Goal: Transaction & Acquisition: Purchase product/service

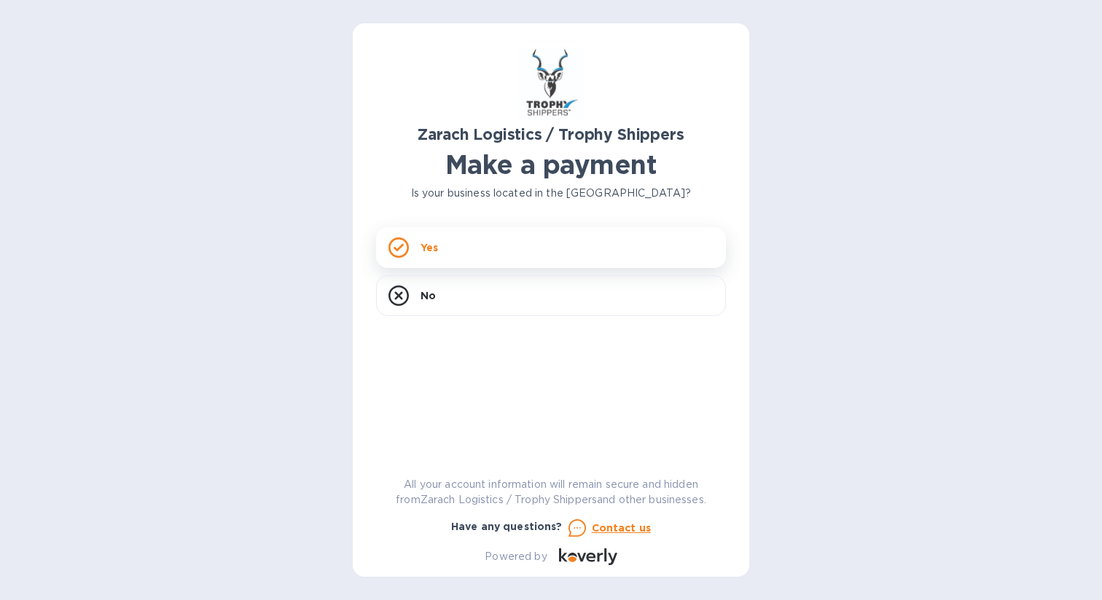
click at [519, 243] on div "Yes" at bounding box center [551, 247] width 350 height 41
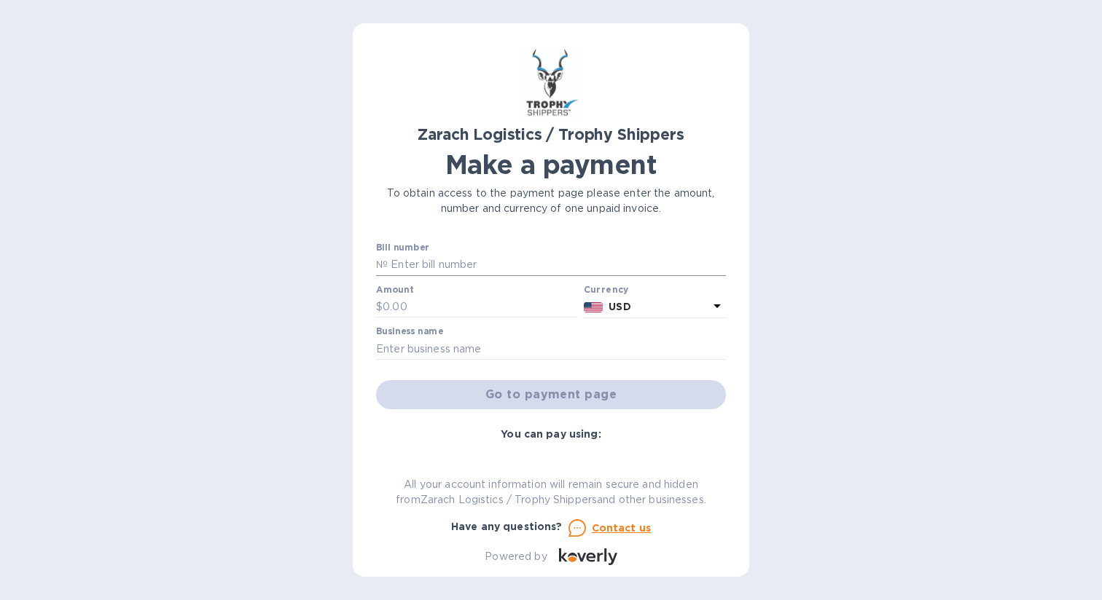
click at [476, 268] on input "text" at bounding box center [557, 265] width 338 height 22
paste input "B00173382"
type input "B00173382"
click at [470, 310] on input "text" at bounding box center [480, 308] width 195 height 22
type input "1,473.70"
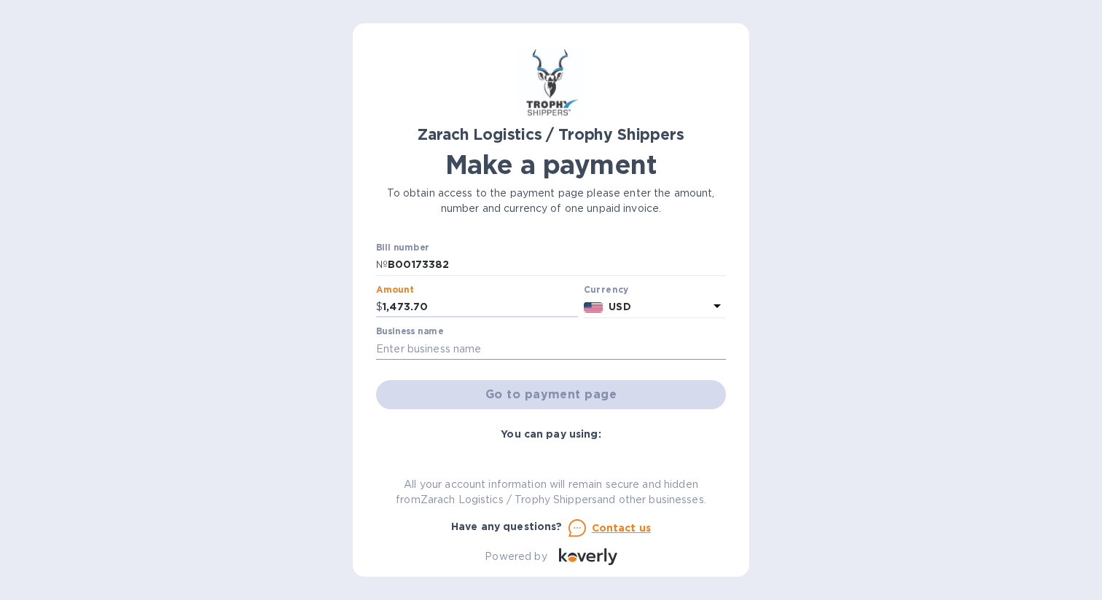
click at [457, 345] on input "text" at bounding box center [551, 349] width 350 height 22
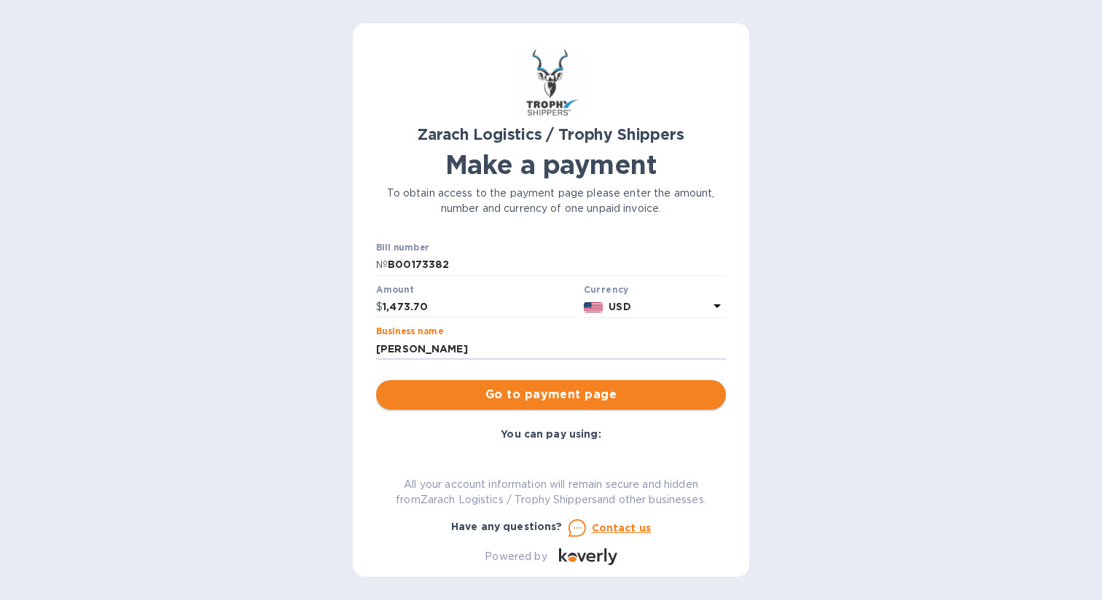
type input "[PERSON_NAME]"
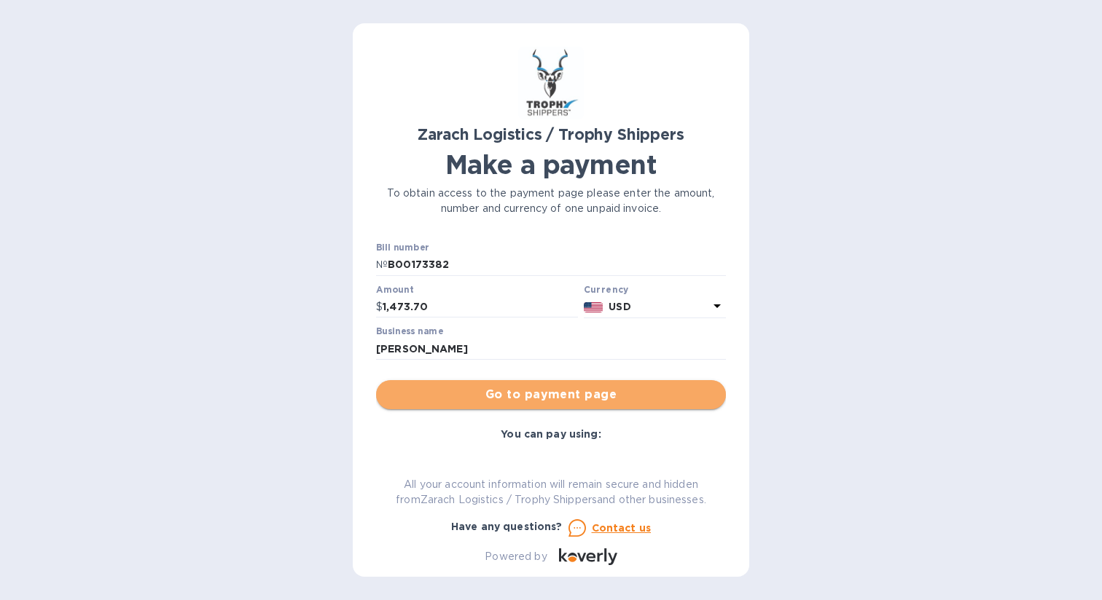
click at [601, 399] on span "Go to payment page" at bounding box center [551, 394] width 326 height 17
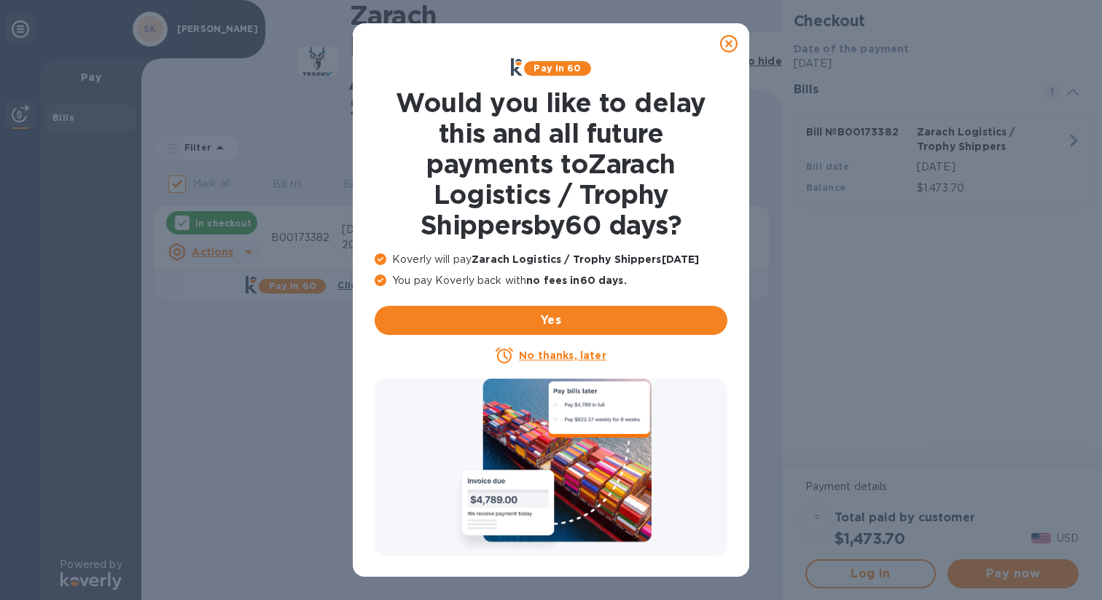
click at [567, 356] on u "No thanks, later" at bounding box center [562, 356] width 87 height 12
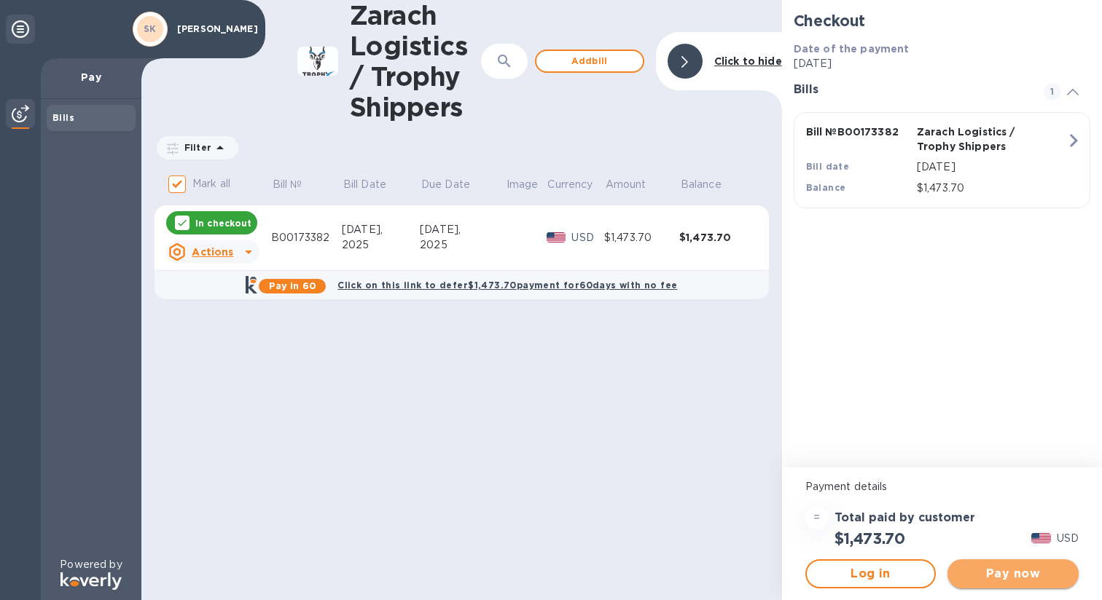
click at [1003, 571] on span "Pay now" at bounding box center [1013, 573] width 108 height 17
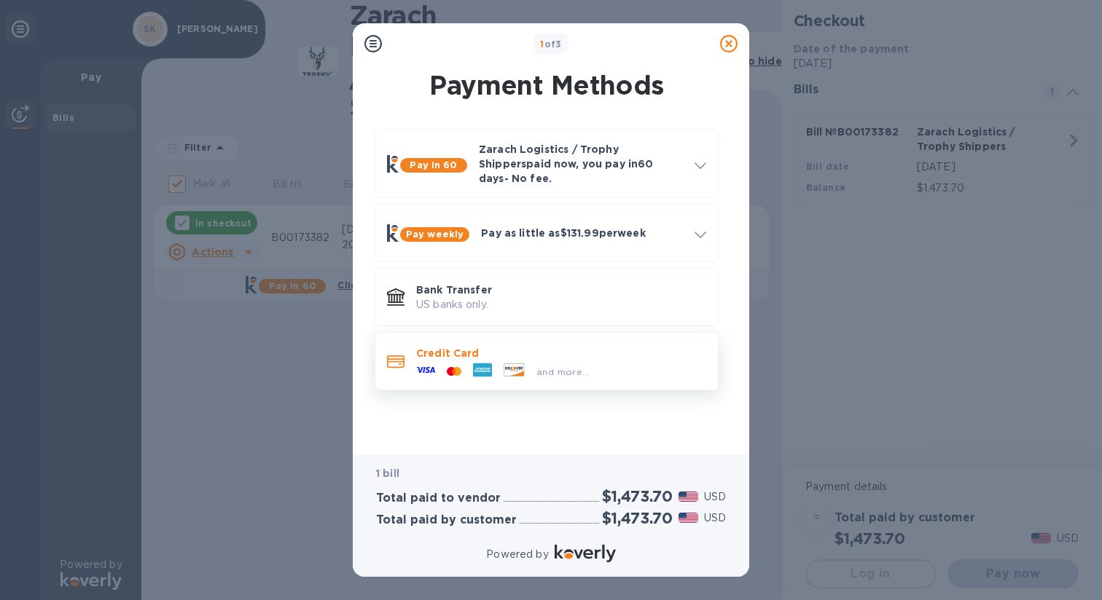
click at [546, 348] on p "Credit Card" at bounding box center [561, 353] width 290 height 15
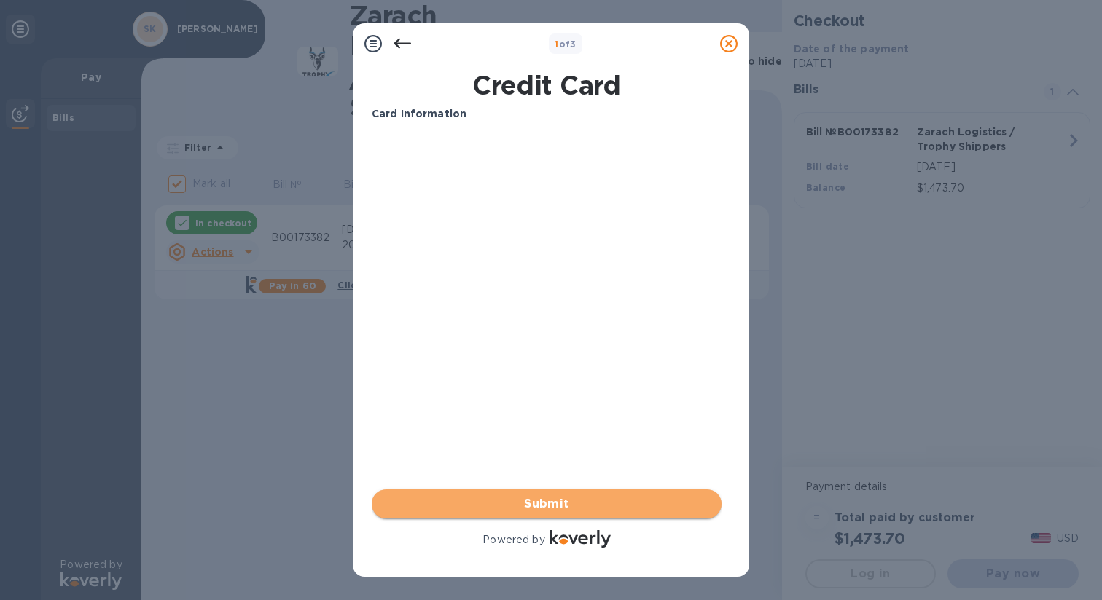
click at [503, 503] on span "Submit" at bounding box center [546, 503] width 326 height 17
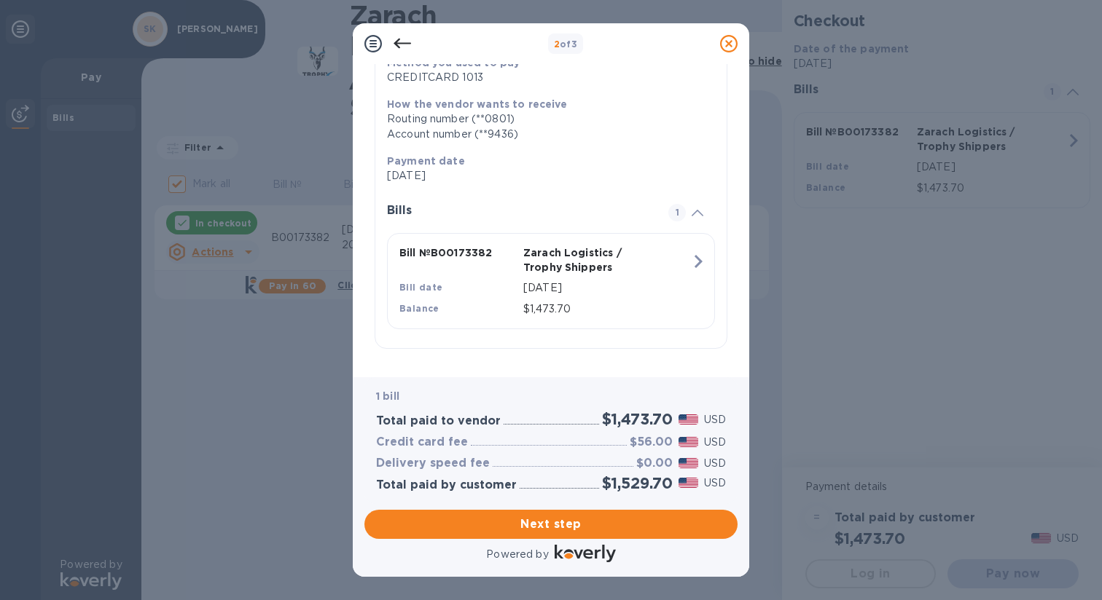
scroll to position [207, 0]
click at [528, 525] on span "Next step" at bounding box center [551, 524] width 350 height 17
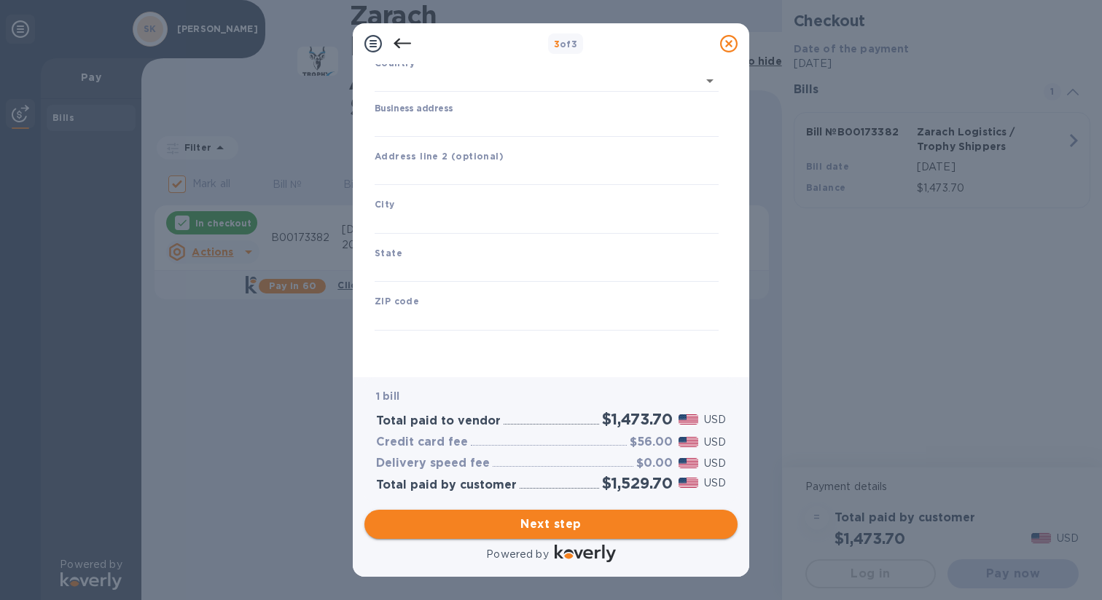
scroll to position [108, 0]
type input "United States"
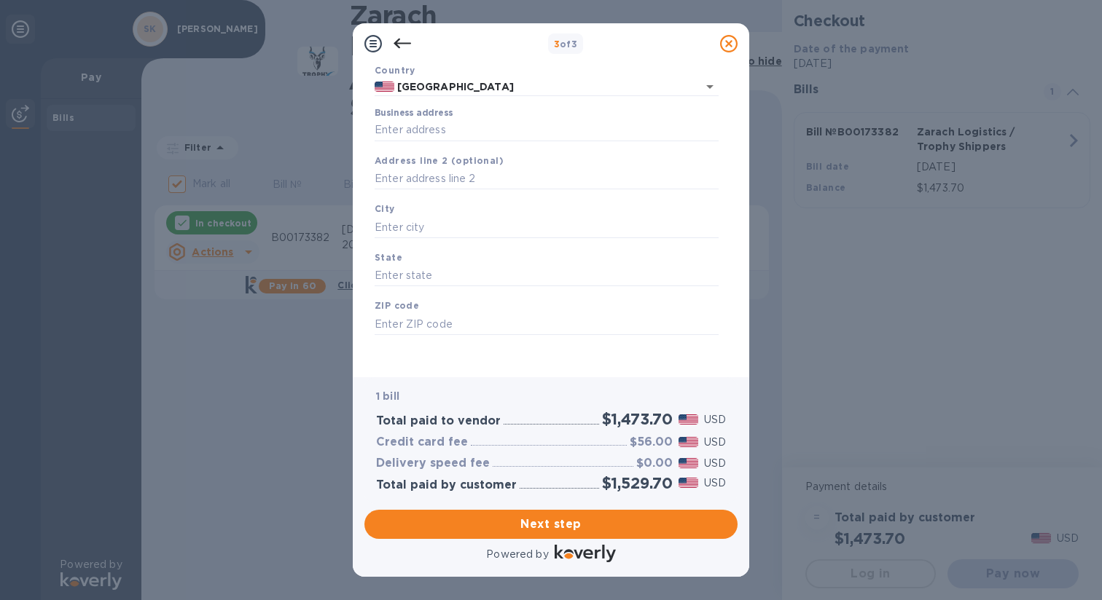
scroll to position [0, 0]
type input "3180 Montana 78"
type input "Absarokee"
type input "MT"
type input "59001"
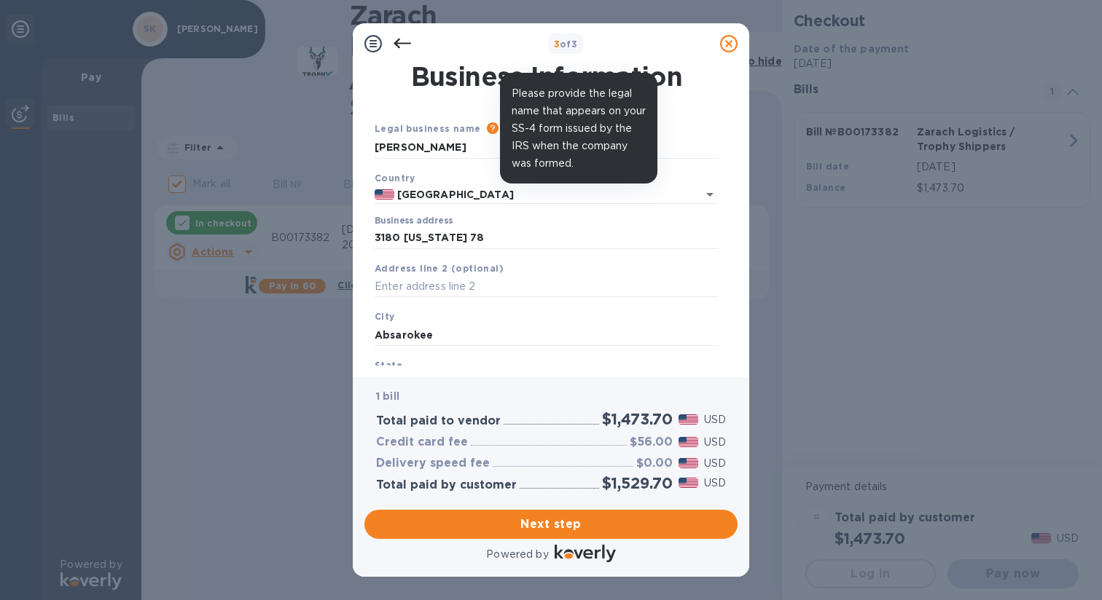
click at [487, 130] on icon at bounding box center [493, 128] width 12 height 12
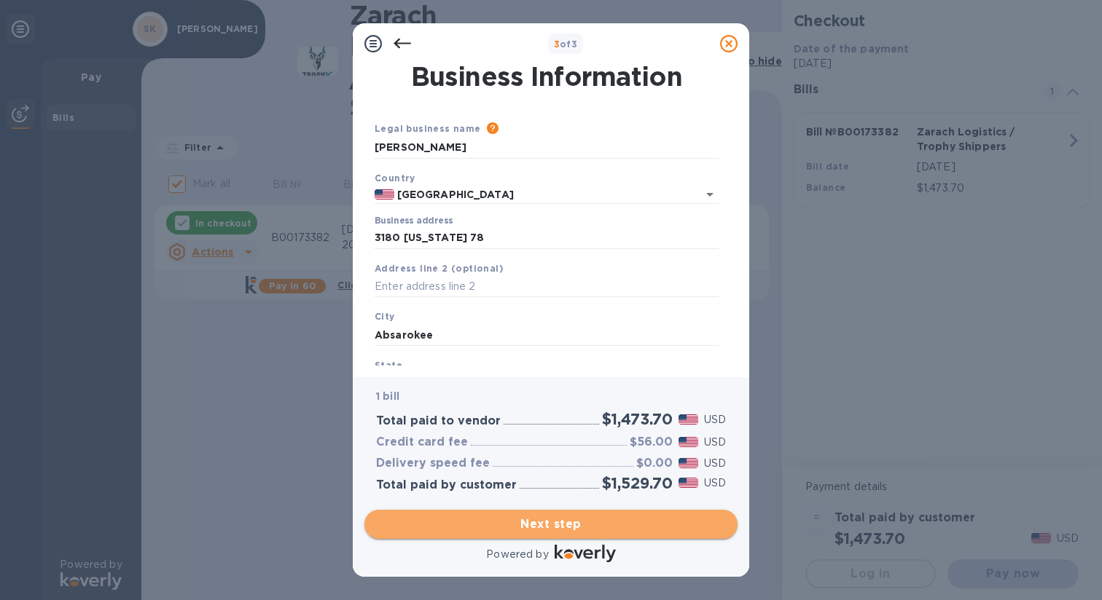
click at [487, 530] on span "Next step" at bounding box center [551, 524] width 350 height 17
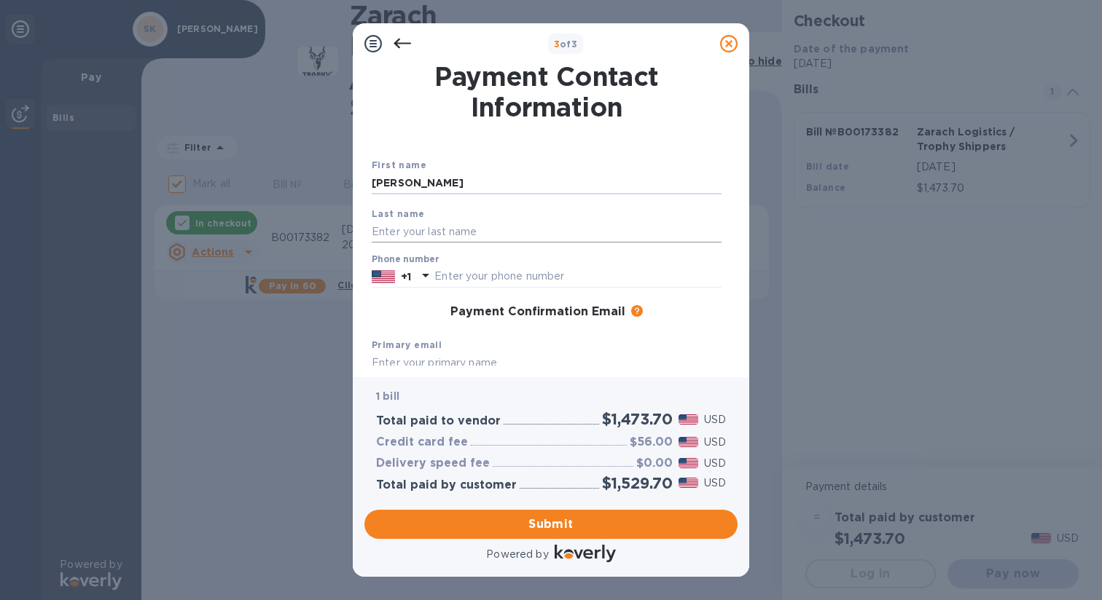
type input "Richelle"
type input "Kelley"
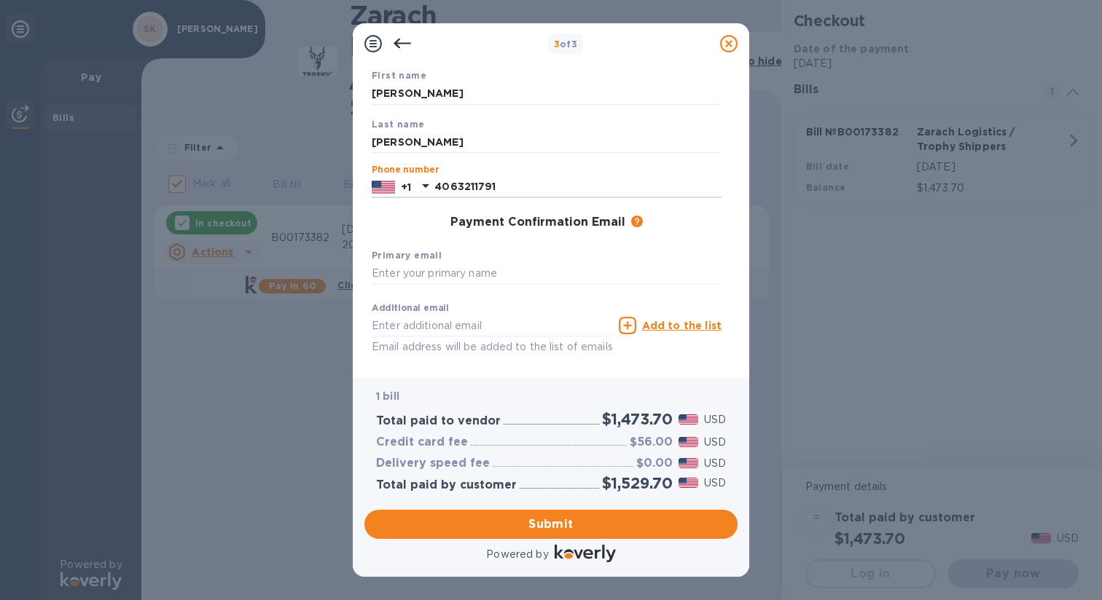
scroll to position [94, 0]
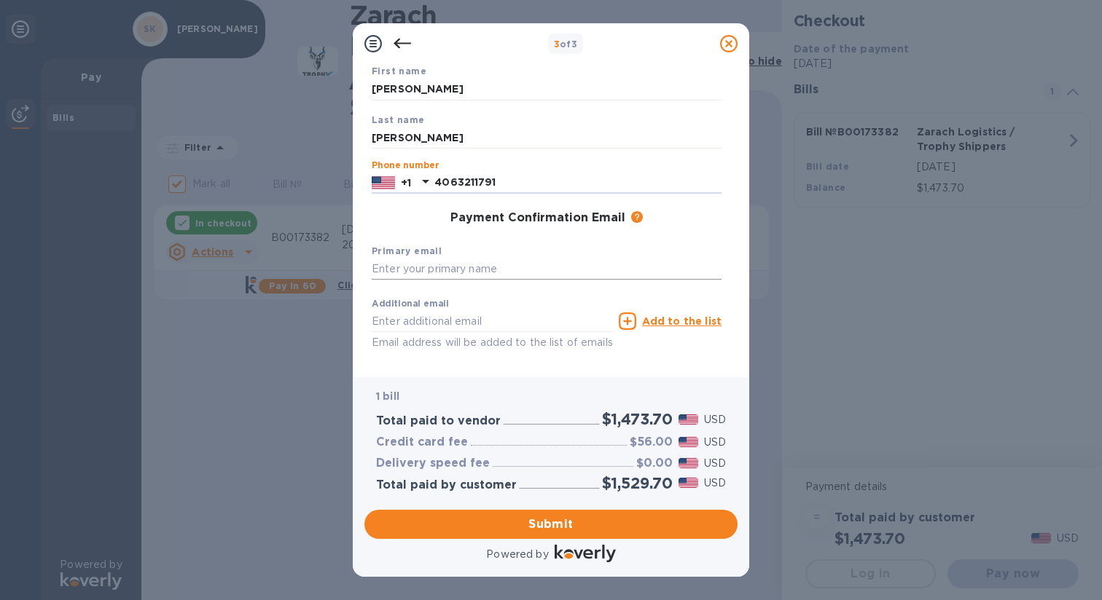
type input "4063211791"
type input "shellkell82@icloud.com"
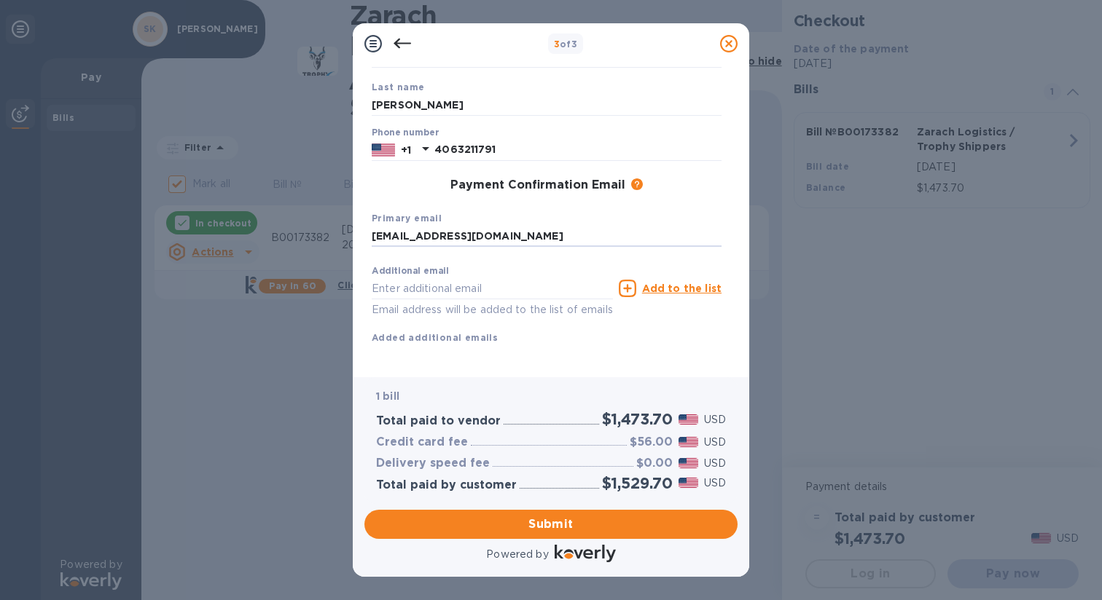
scroll to position [126, 0]
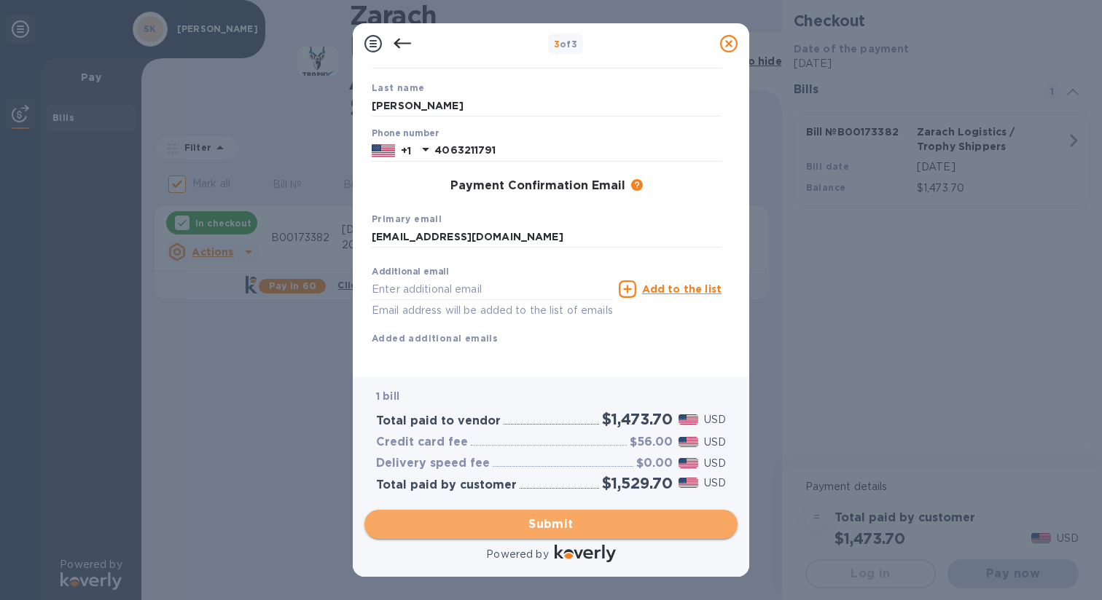
click at [455, 525] on span "Submit" at bounding box center [551, 524] width 350 height 17
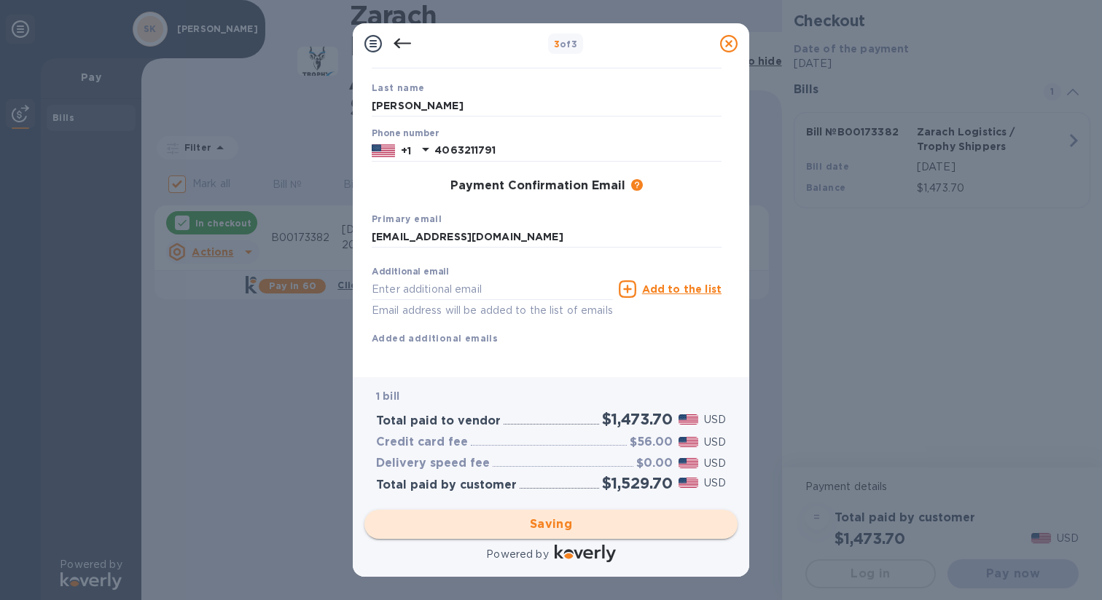
checkbox input "false"
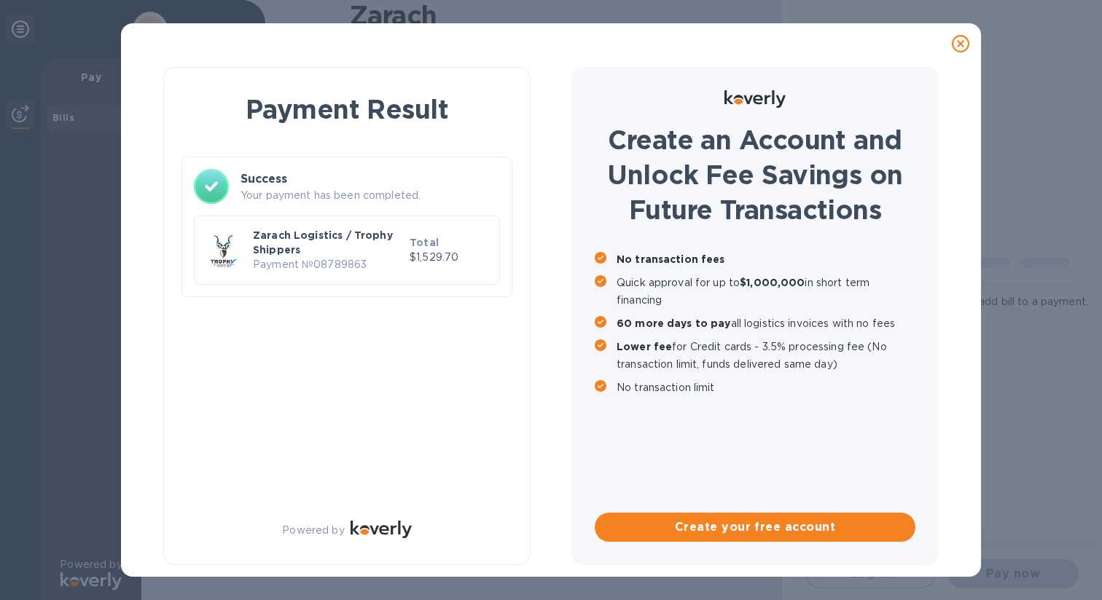
scroll to position [0, 0]
click at [340, 421] on div "Payment Result Success Your payment has been completed. Zarach Logistics / Trop…" at bounding box center [346, 316] width 367 height 498
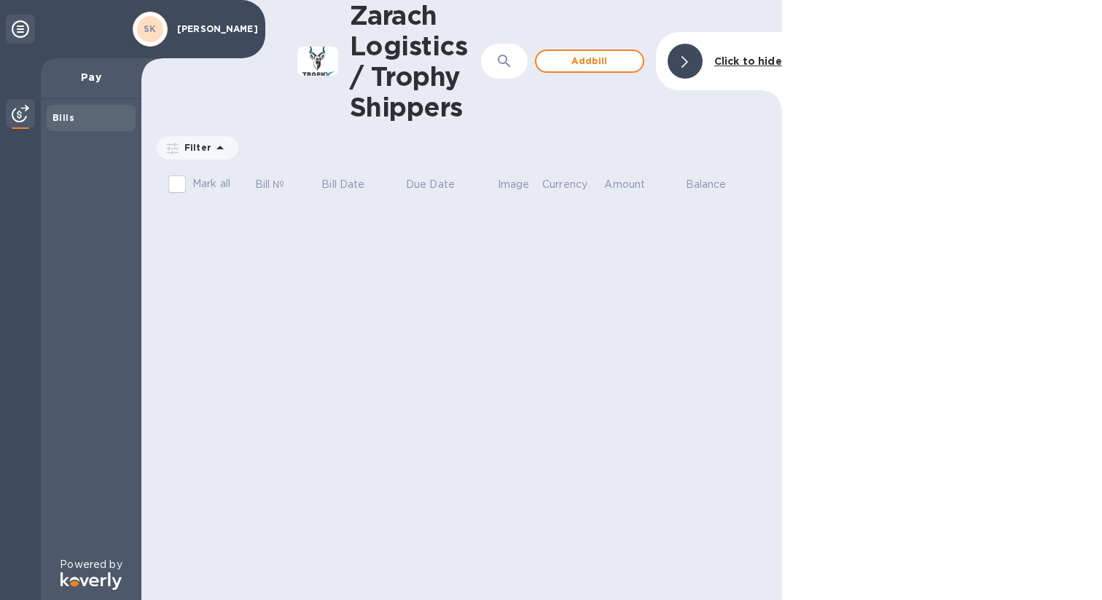
click at [71, 119] on b "Bills" at bounding box center [63, 117] width 22 height 11
click at [675, 63] on div at bounding box center [684, 61] width 35 height 35
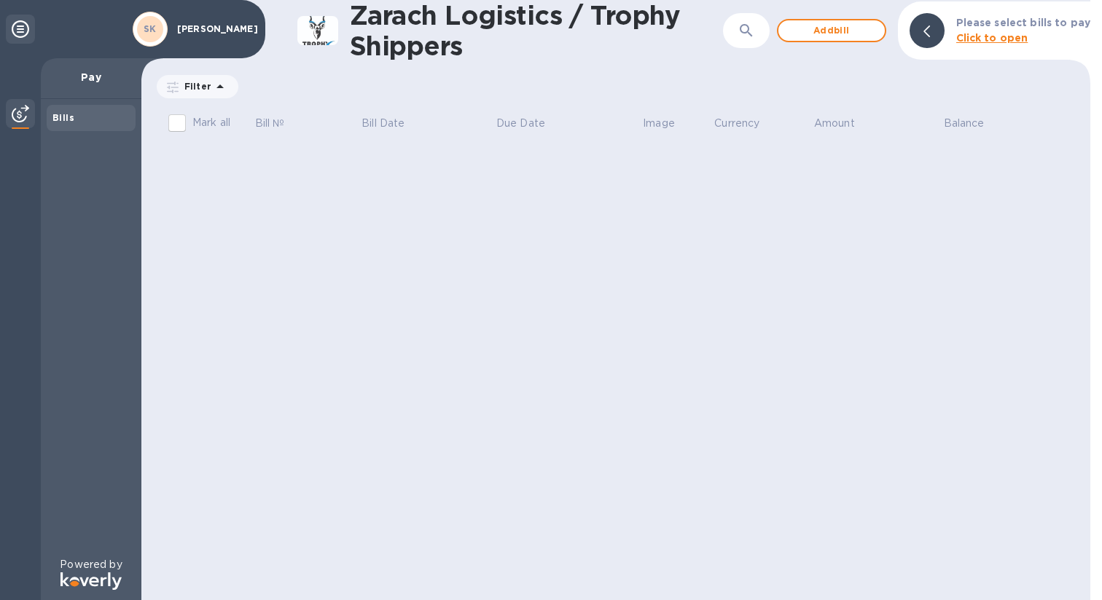
click at [152, 34] on b "SK" at bounding box center [150, 28] width 13 height 11
click at [19, 28] on icon at bounding box center [20, 28] width 17 height 17
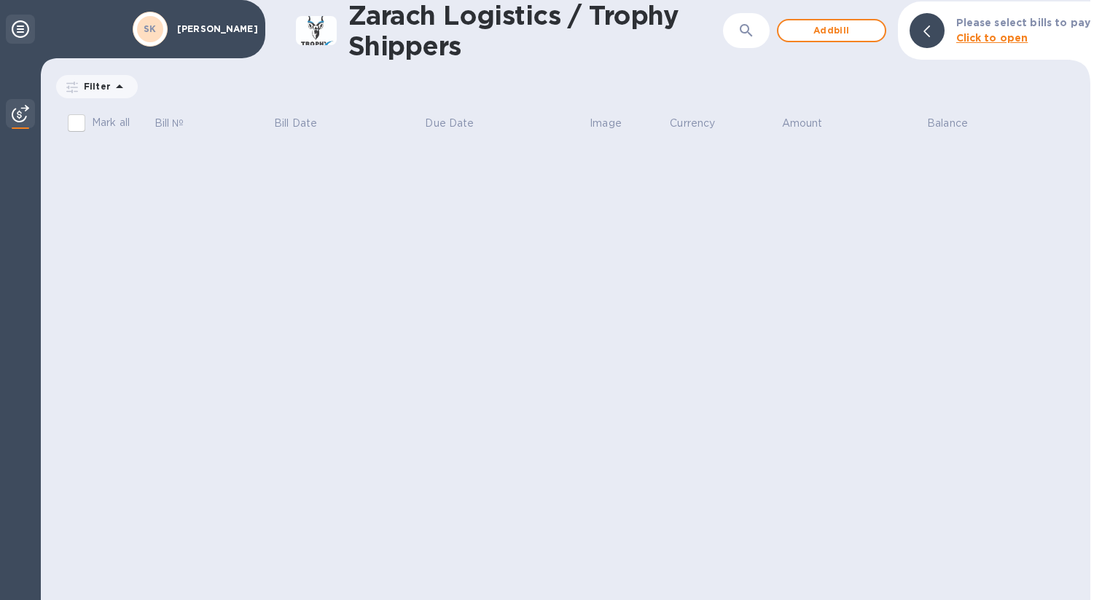
click at [19, 28] on icon at bounding box center [20, 28] width 17 height 17
